Goal: Task Accomplishment & Management: Complete application form

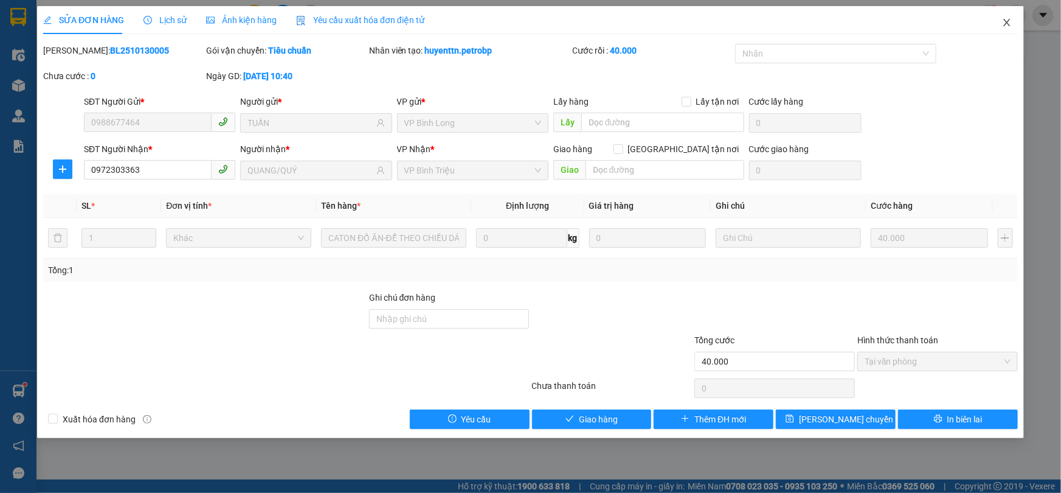
click at [1008, 21] on icon "close" at bounding box center [1007, 23] width 10 height 10
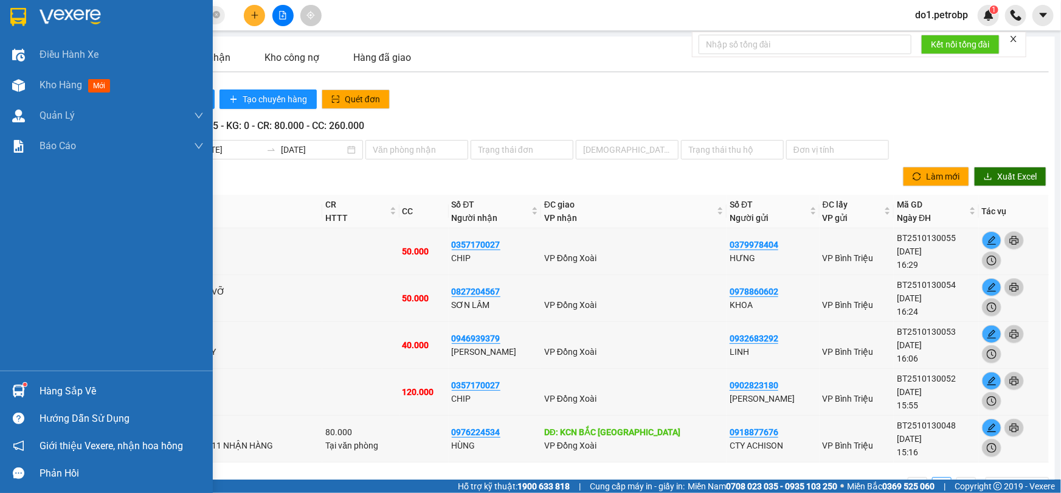
click at [94, 401] on div "Hàng sắp về" at bounding box center [106, 390] width 213 height 27
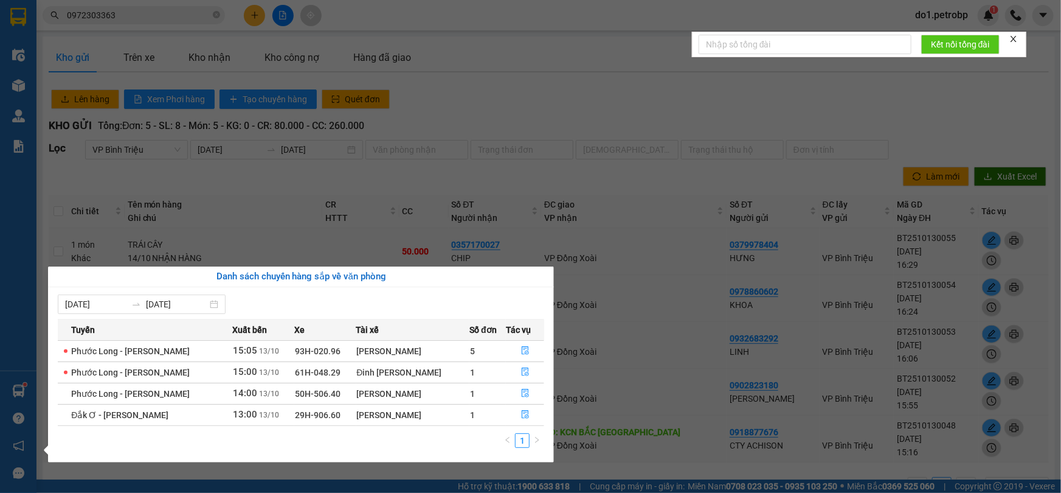
click at [508, 107] on section "Kết quả tìm kiếm ( 22 ) Bộ lọc Ngày tạo đơn gần nhất Mã ĐH Trạng thái Món hàng …" at bounding box center [530, 246] width 1061 height 493
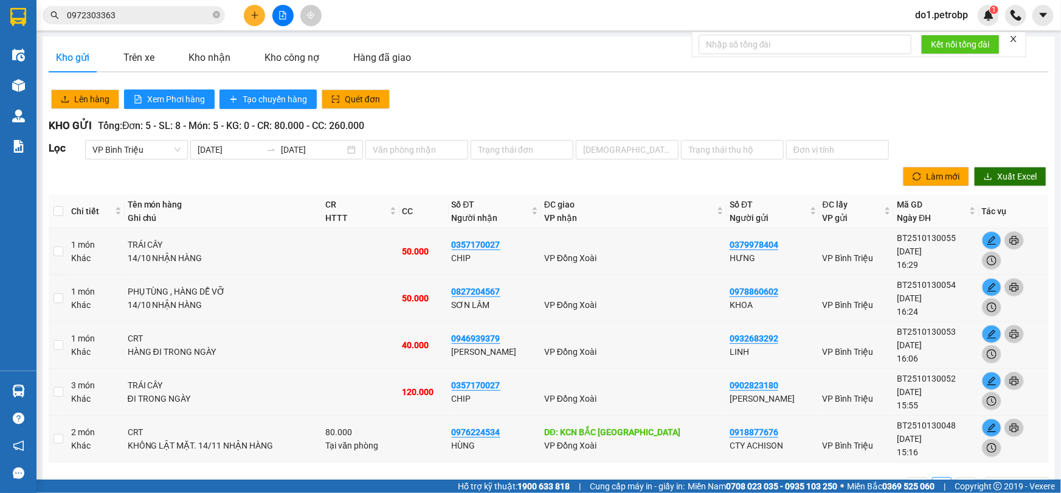
click at [147, 15] on input "0972303363" at bounding box center [139, 15] width 144 height 13
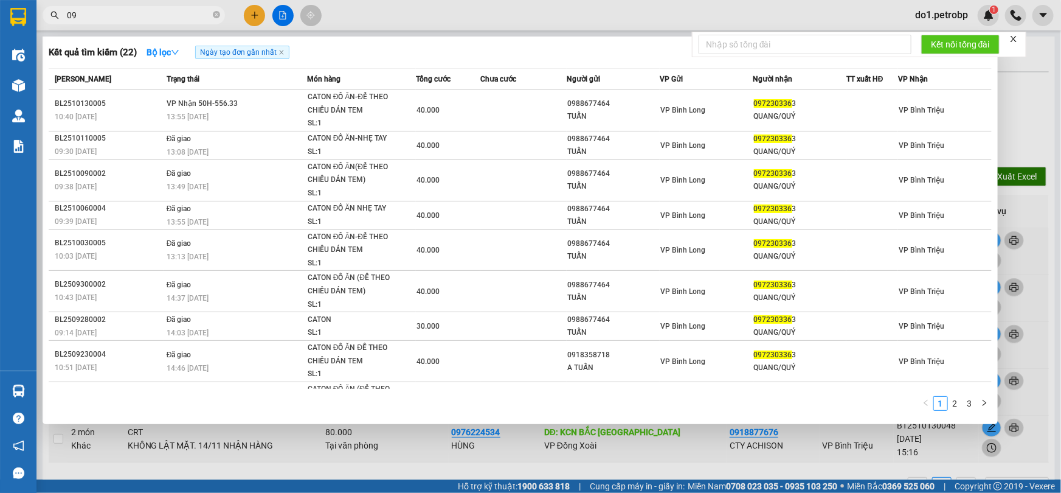
type input "0"
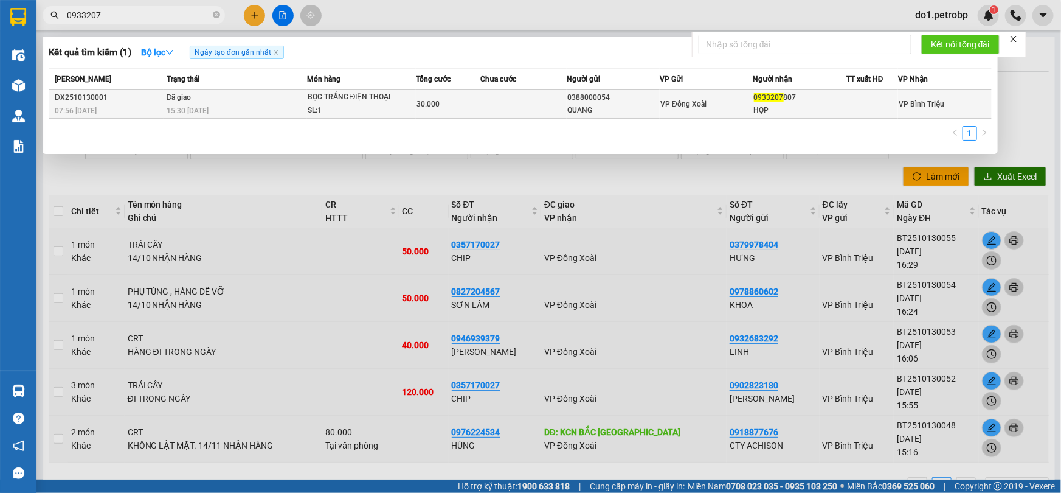
type input "0933207"
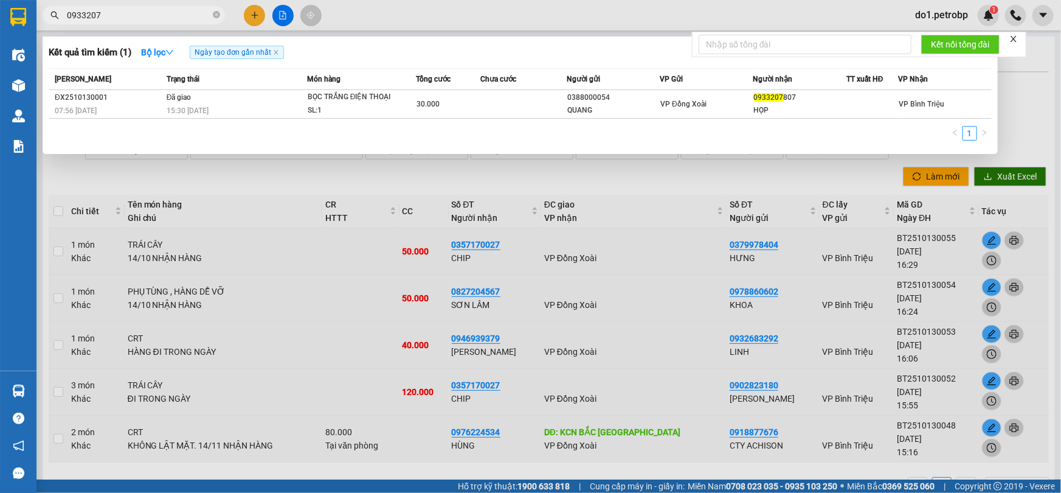
click at [485, 100] on td at bounding box center [523, 104] width 86 height 29
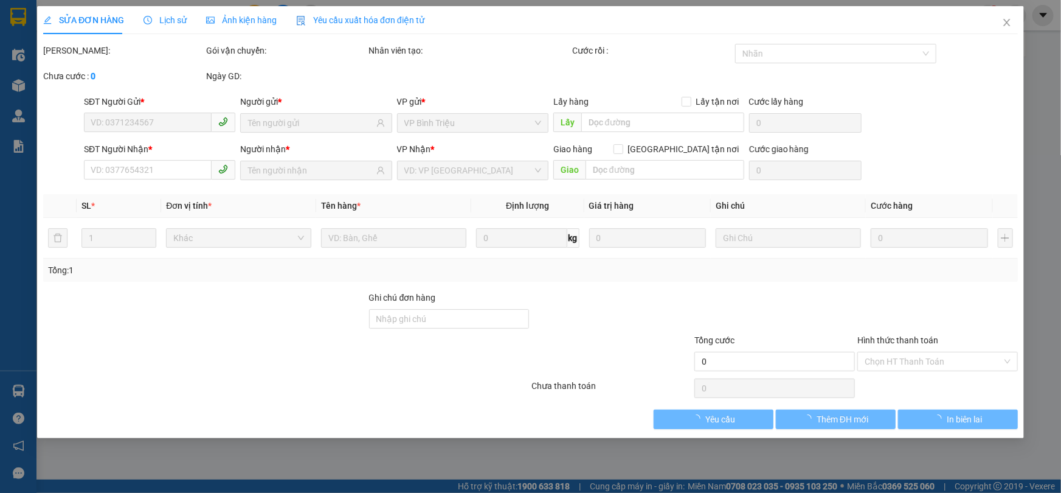
type input "0388000054"
type input "QUANG"
type input "0933207807"
type input "HỌP"
type input "30.000"
